Goal: Information Seeking & Learning: Learn about a topic

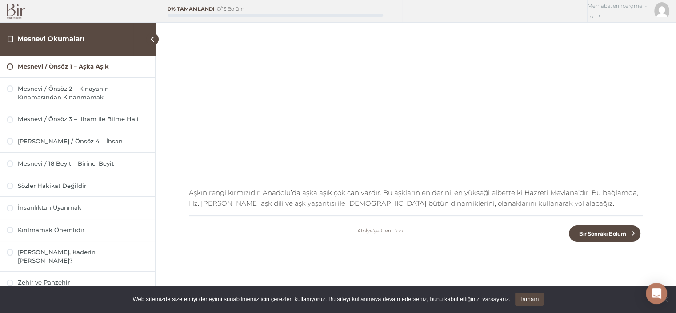
scroll to position [161, 0]
click at [606, 235] on span "Bir Sonraki Bölüm" at bounding box center [602, 233] width 57 height 6
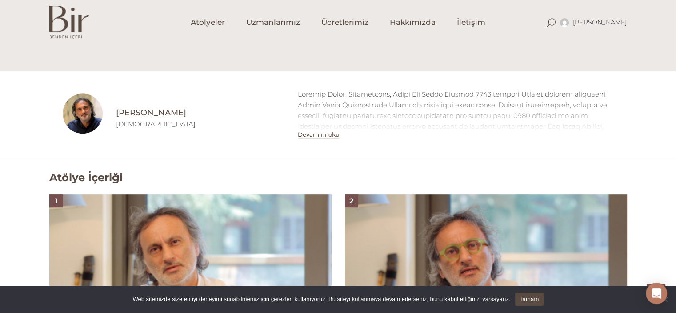
scroll to position [444, 0]
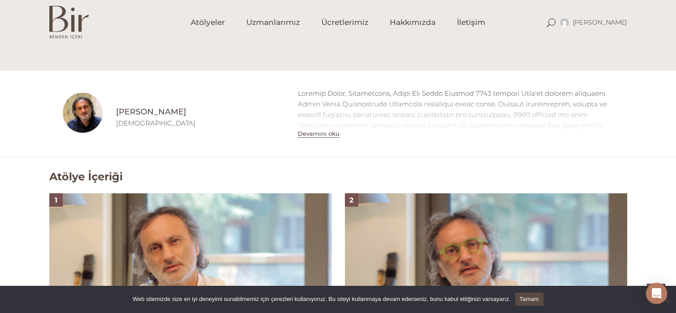
click at [153, 113] on h4 "[PERSON_NAME]" at bounding box center [200, 111] width 169 height 11
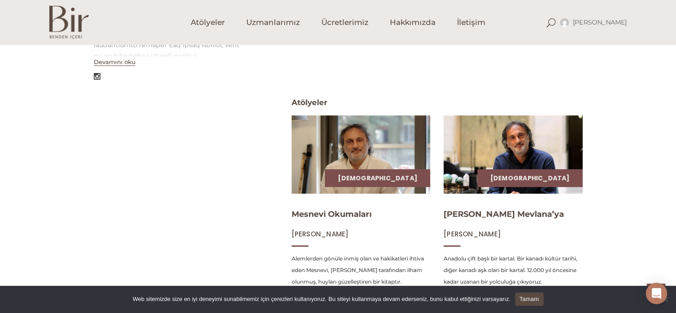
scroll to position [381, 0]
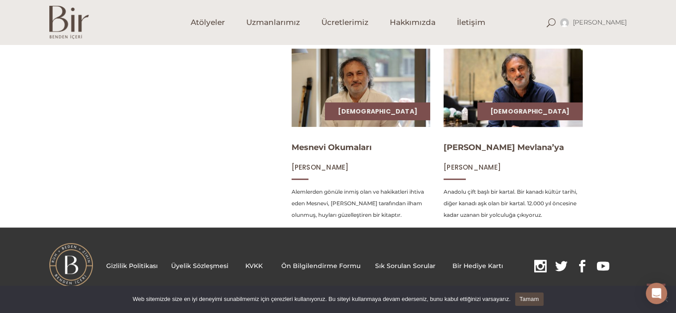
click at [473, 105] on img at bounding box center [513, 87] width 143 height 81
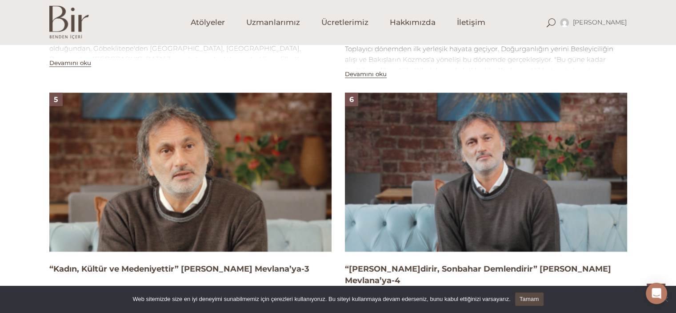
scroll to position [1080, 0]
